Goal: Communication & Community: Answer question/provide support

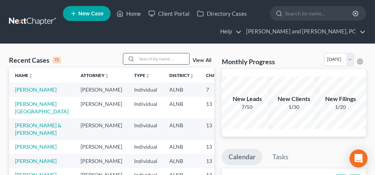
click at [156, 57] on input "search" at bounding box center [163, 58] width 52 height 11
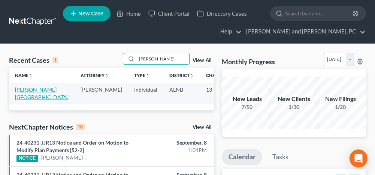
type input "[PERSON_NAME]"
click at [33, 90] on link "[PERSON_NAME][GEOGRAPHIC_DATA]" at bounding box center [42, 93] width 54 height 14
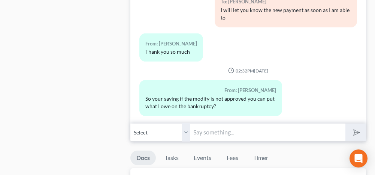
scroll to position [487, 0]
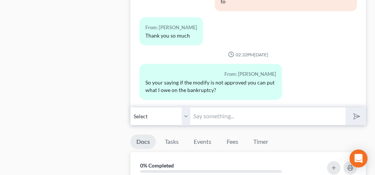
click at [220, 107] on input "text" at bounding box center [267, 116] width 155 height 18
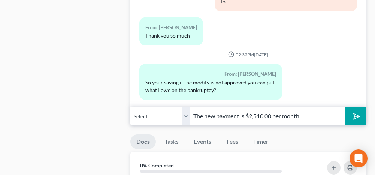
type input "The new payment is $2,510.00 per month"
click at [357, 111] on icon "submit" at bounding box center [355, 116] width 10 height 10
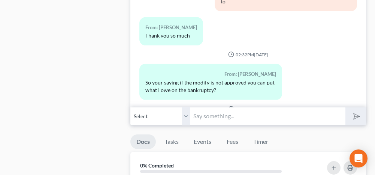
click at [280, 107] on input "text" at bounding box center [267, 116] width 155 height 18
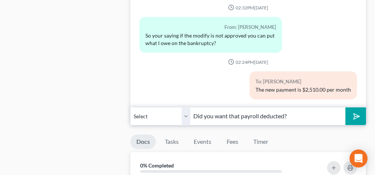
type input "Did you want that payroll deducted?"
click at [354, 112] on polygon "submit" at bounding box center [355, 116] width 9 height 9
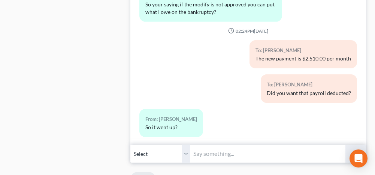
scroll to position [487, 0]
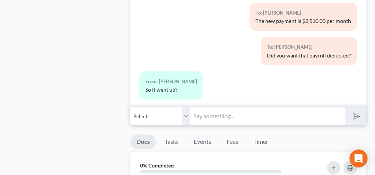
click at [211, 107] on input "text" at bounding box center [267, 116] width 155 height 18
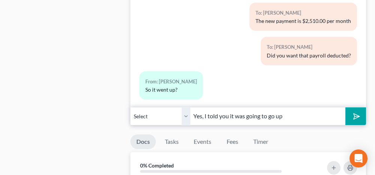
type input "Yes, I told you it was going to go up"
click at [359, 111] on icon "submit" at bounding box center [355, 116] width 10 height 10
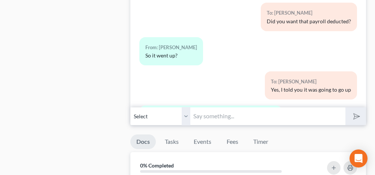
scroll to position [6593, 0]
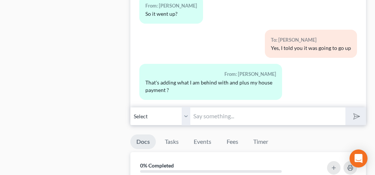
click at [231, 107] on input "text" at bounding box center [267, 116] width 155 height 18
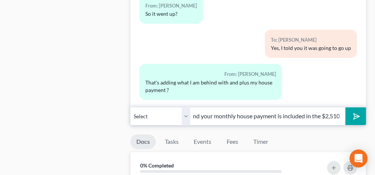
scroll to position [0, 177]
type input "Yes the amount you are behind on the bankruptcy, house payment and your monthly…"
click at [354, 112] on polygon "submit" at bounding box center [355, 116] width 9 height 9
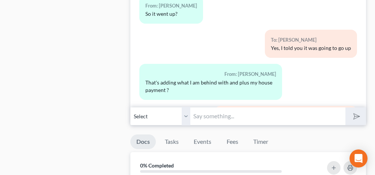
scroll to position [6642, 0]
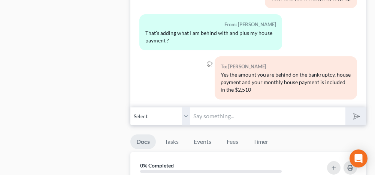
click at [290, 107] on input "text" at bounding box center [267, 116] width 155 height 18
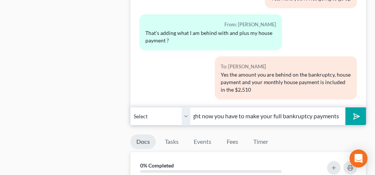
scroll to position [0, 239]
type input "If you loan modification is approved we can file the necessary documents at tha…"
click at [353, 111] on icon "submit" at bounding box center [355, 116] width 10 height 10
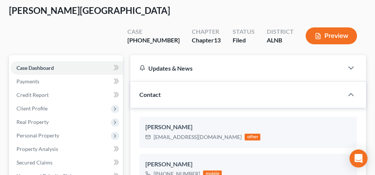
scroll to position [75, 0]
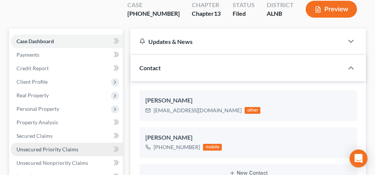
click at [63, 146] on span "Unsecured Priority Claims" at bounding box center [47, 149] width 62 height 6
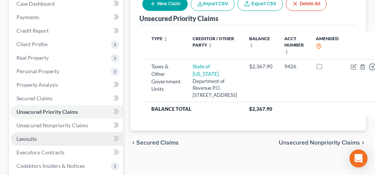
scroll to position [37, 0]
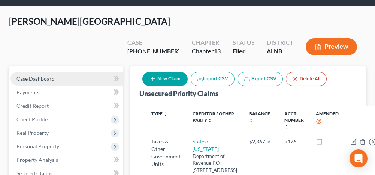
click at [79, 72] on link "Case Dashboard" at bounding box center [66, 78] width 112 height 13
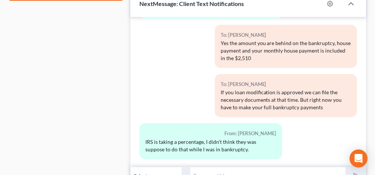
scroll to position [450, 0]
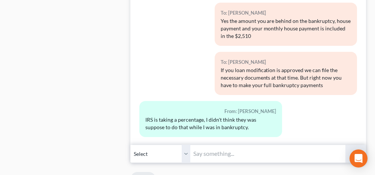
click at [263, 144] on input "text" at bounding box center [267, 153] width 155 height 18
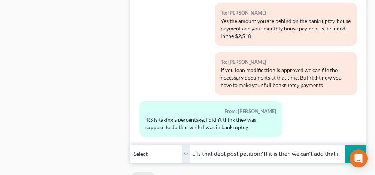
scroll to position [0, 106]
type input "The state filed a claim but the irs did not. Is that debt post petition? If it …"
click at [359, 150] on icon "submit" at bounding box center [354, 153] width 7 height 7
